Goal: Task Accomplishment & Management: Use online tool/utility

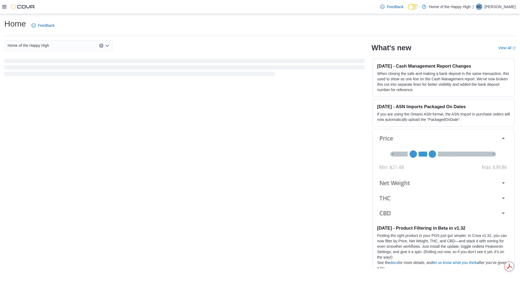
drag, startPoint x: 166, startPoint y: 153, endPoint x: 129, endPoint y: 122, distance: 48.0
click at [166, 153] on div "Home of the Happy High What's new View all (opens in a new tab or window) [DATE…" at bounding box center [259, 154] width 511 height 228
click at [0, 8] on div "Feedback Dark Mode Home of the Happy High | MC [PERSON_NAME]" at bounding box center [260, 7] width 520 height 14
click at [4, 7] on icon at bounding box center [4, 7] width 4 height 4
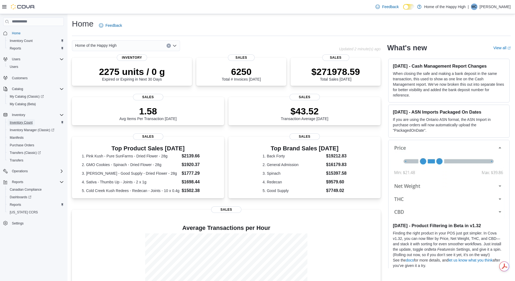
click at [25, 123] on span "Inventory Count" at bounding box center [21, 122] width 23 height 4
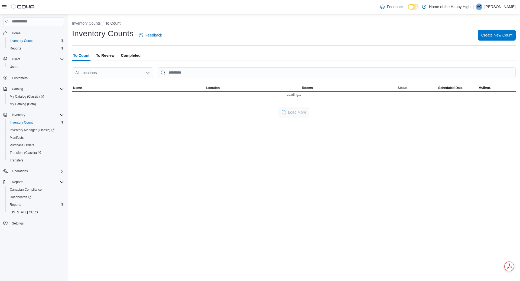
click at [97, 75] on div "All Locations" at bounding box center [112, 72] width 81 height 11
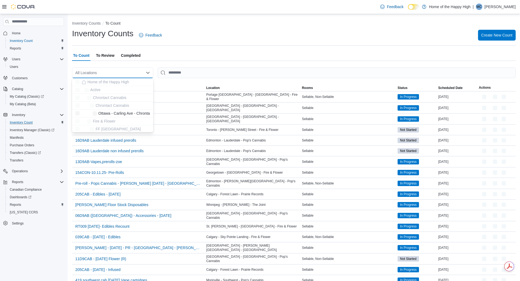
click at [97, 73] on div "All Locations" at bounding box center [112, 72] width 81 height 11
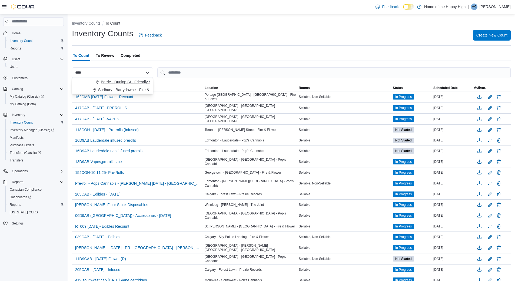
type input "****"
click at [105, 82] on span "Barrie - Dunlop St - Friendly Stranger" at bounding box center [132, 81] width 63 height 5
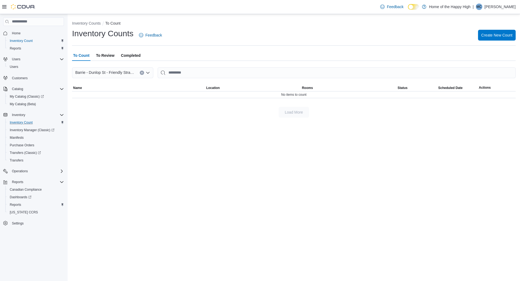
click at [103, 57] on span "To Review" at bounding box center [105, 55] width 18 height 11
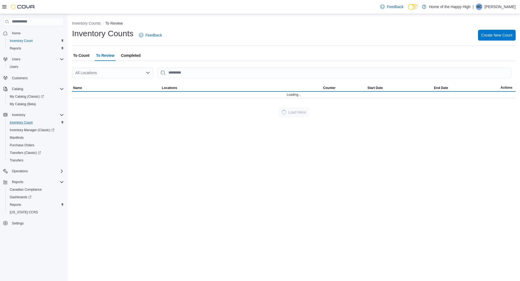
click at [107, 75] on div "All Locations" at bounding box center [112, 72] width 81 height 11
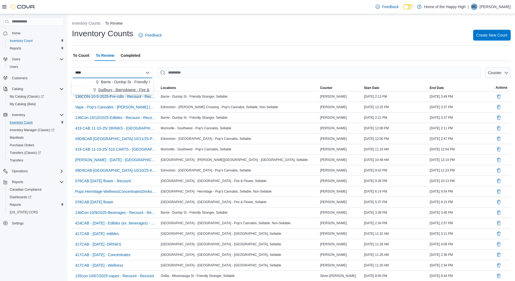
type input "****"
click at [130, 86] on div "Barrie - Dunlop St - Friendly Stranger Sudbury - Barrydowne - Fire & Flower" at bounding box center [112, 86] width 81 height 16
click at [134, 81] on span "Barrie - Dunlop St - Friendly Stranger" at bounding box center [132, 81] width 63 height 5
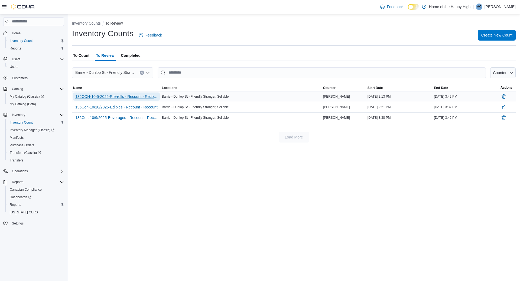
click at [138, 96] on span "136CON-10-5-2025-Pre-rolls - Recount - Recount - Recount - Recount - Recount" at bounding box center [116, 96] width 82 height 5
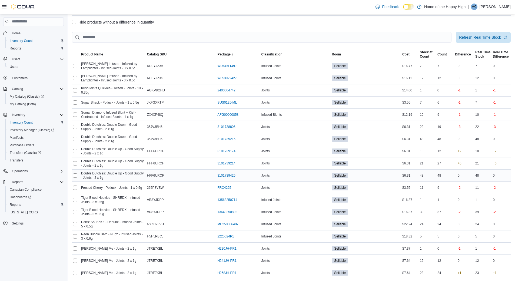
scroll to position [122, 0]
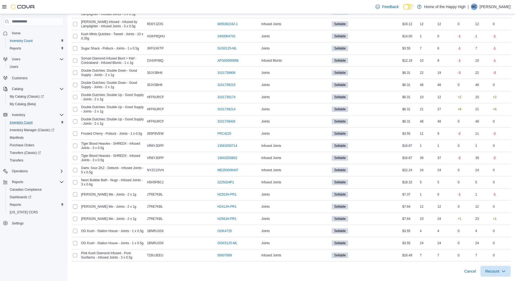
click at [480, 7] on p "[PERSON_NAME]" at bounding box center [495, 7] width 31 height 6
click at [483, 51] on button "Sign Out" at bounding box center [484, 53] width 50 height 9
